Goal: Check status: Check status

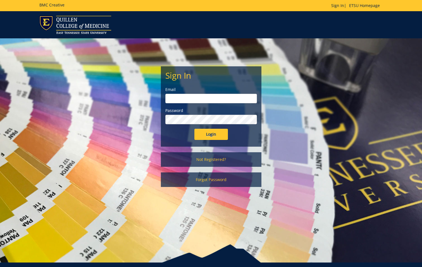
click at [247, 97] on input "email" at bounding box center [212, 99] width 92 height 10
type input "[EMAIL_ADDRESS][DOMAIN_NAME]"
click at [195, 129] on input "Login" at bounding box center [212, 134] width 34 height 11
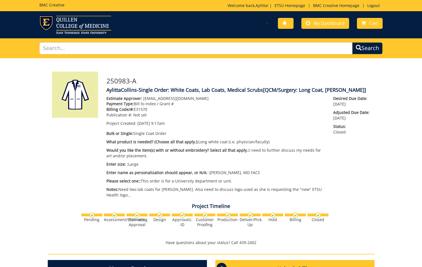
scroll to position [432, 0]
click at [334, 22] on span "My Dashboard" at bounding box center [329, 23] width 31 height 6
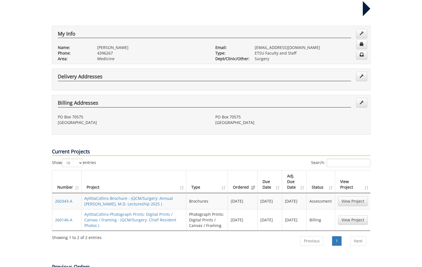
scroll to position [140, 0]
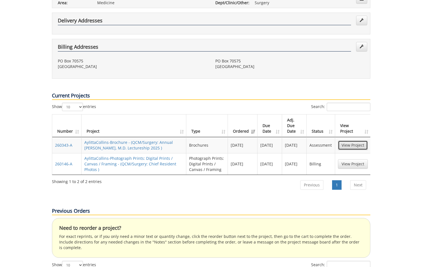
click at [356, 140] on link "View Project" at bounding box center [353, 145] width 30 height 10
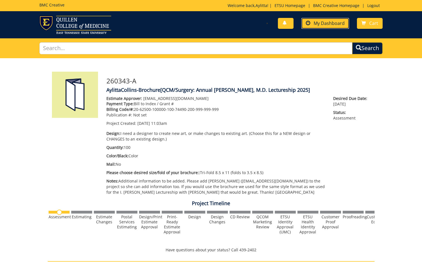
click at [328, 22] on span "My Dashboard" at bounding box center [329, 23] width 31 height 6
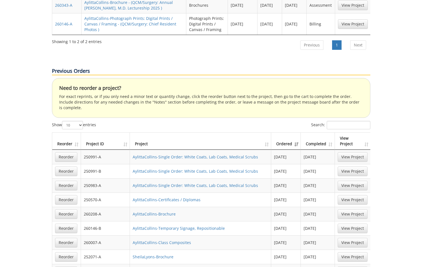
scroll to position [308, 0]
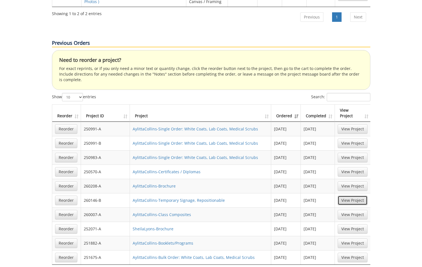
click at [352, 195] on link "View Project" at bounding box center [353, 200] width 30 height 10
